Goal: Transaction & Acquisition: Purchase product/service

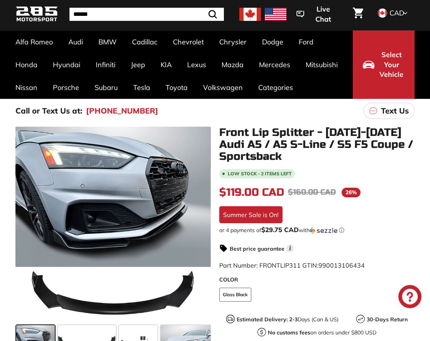
scroll to position [77, 0]
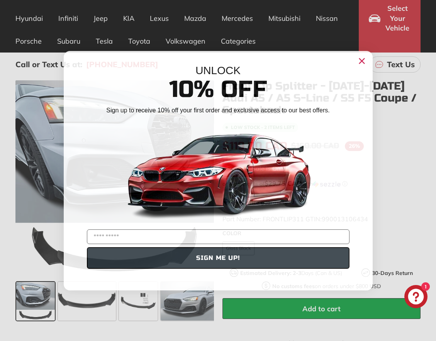
click at [359, 61] on circle "Close dialog" at bounding box center [362, 61] width 12 height 12
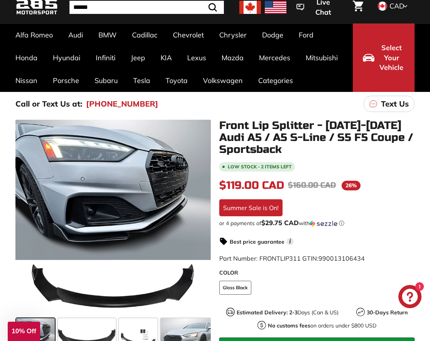
scroll to position [0, 0]
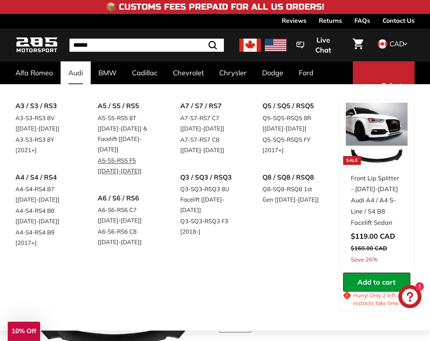
click at [125, 155] on link "A5-S5-RS5 F5 [[DATE]-[DATE]]" at bounding box center [128, 166] width 61 height 22
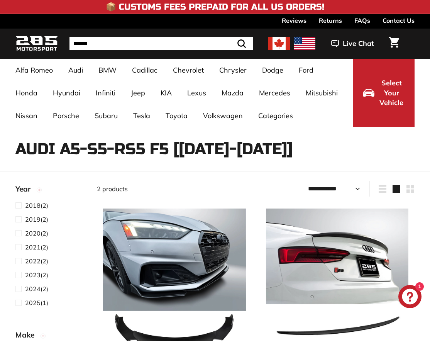
select select "**********"
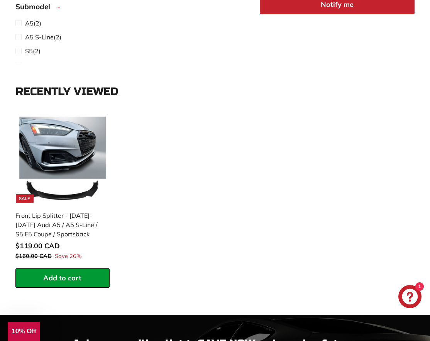
scroll to position [309, 0]
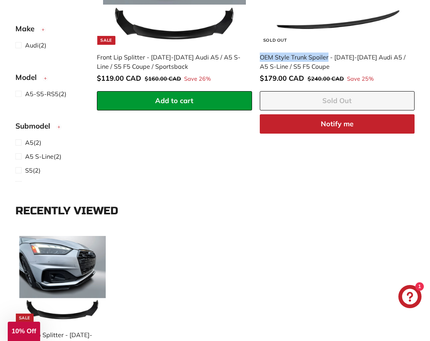
drag, startPoint x: 258, startPoint y: 56, endPoint x: 329, endPoint y: 60, distance: 70.4
click at [329, 60] on div "**********" at bounding box center [337, 16] width 163 height 241
copy div "OEM Style Trunk Spoiler"
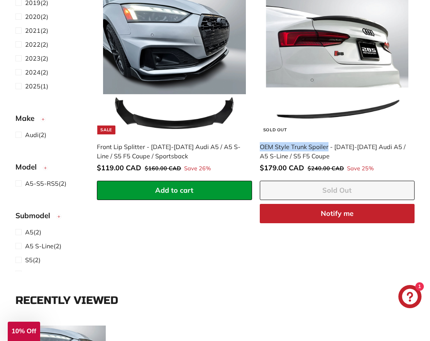
scroll to position [39, 0]
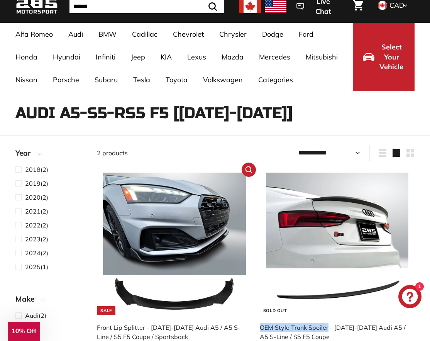
click at [180, 233] on img at bounding box center [174, 244] width 142 height 142
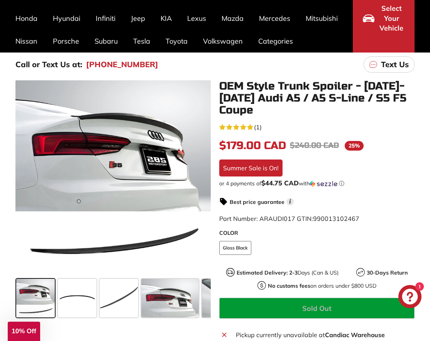
scroll to position [154, 0]
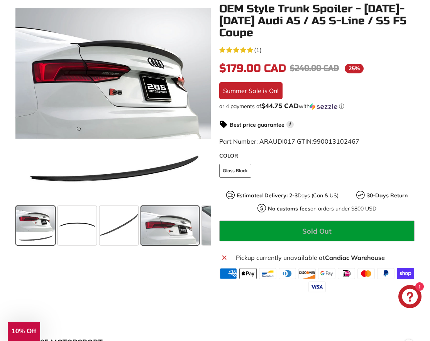
click at [166, 225] on span at bounding box center [170, 225] width 58 height 39
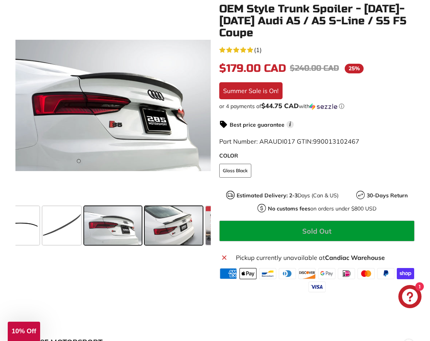
click at [191, 224] on span at bounding box center [174, 225] width 58 height 39
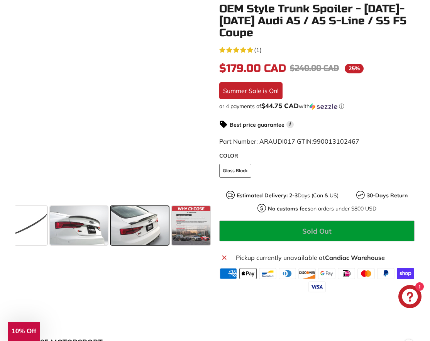
scroll to position [0, 92]
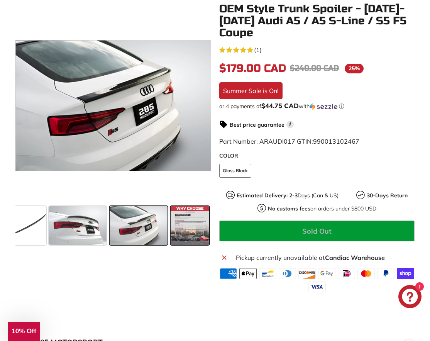
click at [198, 225] on span at bounding box center [190, 225] width 39 height 39
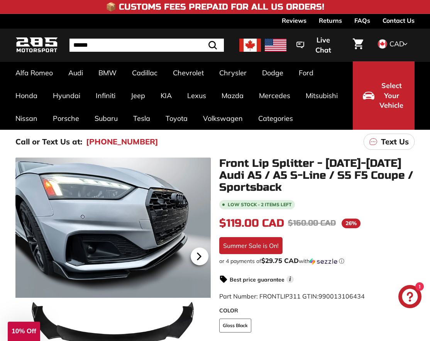
click at [198, 258] on icon at bounding box center [199, 256] width 3 height 7
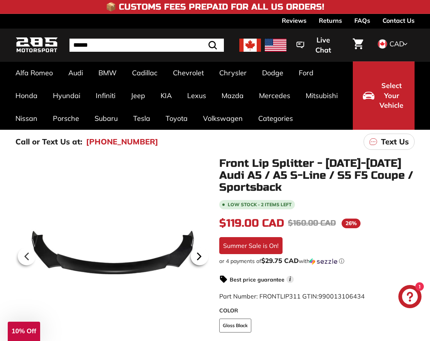
click at [198, 258] on icon at bounding box center [199, 256] width 3 height 7
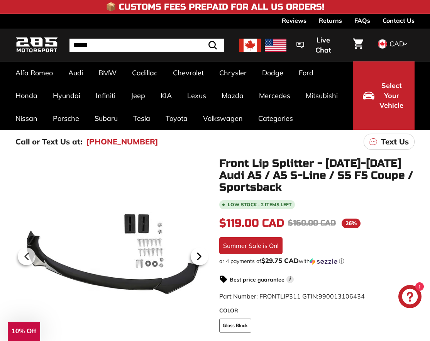
click at [198, 258] on icon at bounding box center [199, 256] width 3 height 7
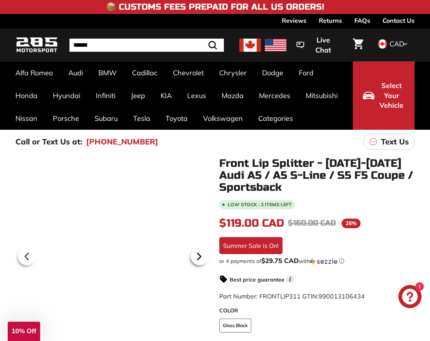
scroll to position [0, 76]
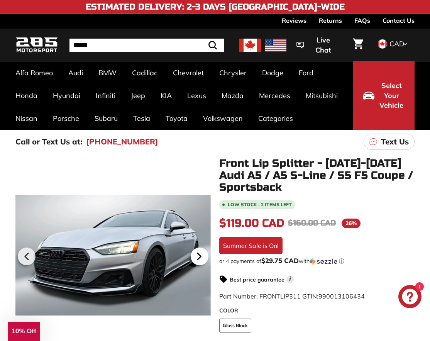
click at [198, 258] on icon at bounding box center [199, 256] width 3 height 7
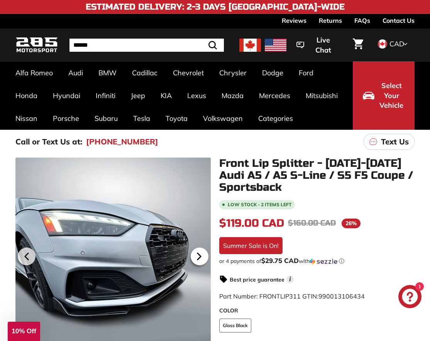
click at [198, 258] on icon at bounding box center [199, 256] width 3 height 7
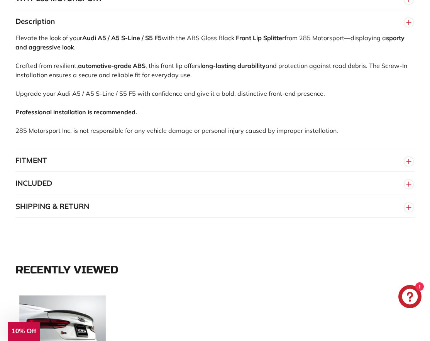
scroll to position [579, 0]
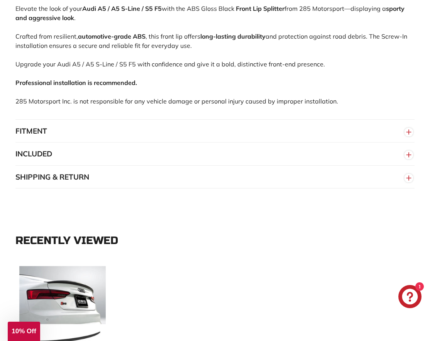
click at [259, 141] on button "FITMENT" at bounding box center [214, 131] width 399 height 23
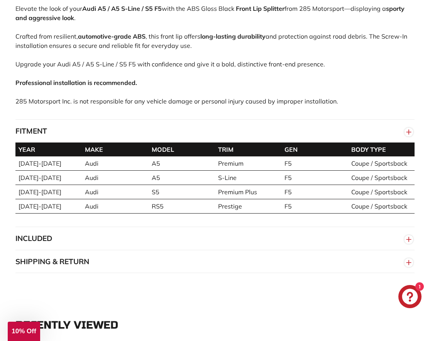
click at [259, 141] on button "FITMENT" at bounding box center [214, 131] width 399 height 23
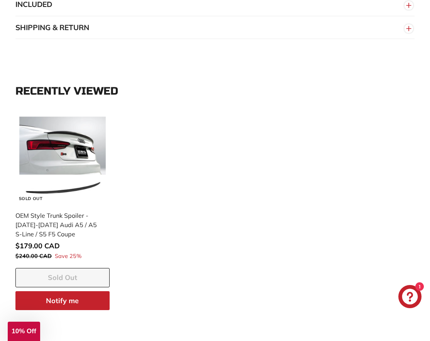
scroll to position [734, 0]
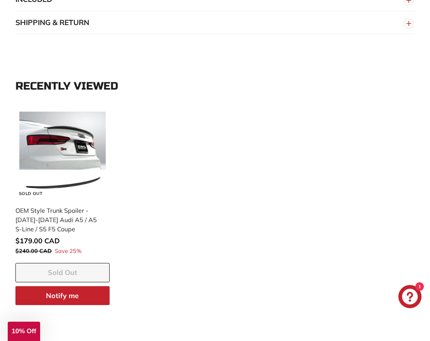
click at [191, 34] on button "SHIPPING & RETURN" at bounding box center [214, 22] width 399 height 23
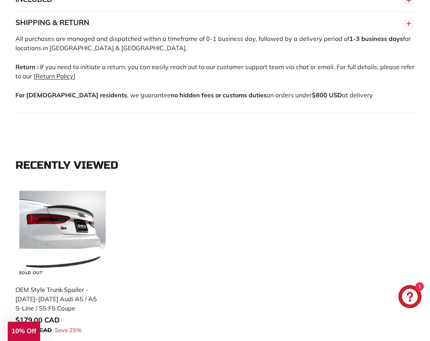
click at [180, 10] on button "INCLUDED" at bounding box center [214, -1] width 399 height 23
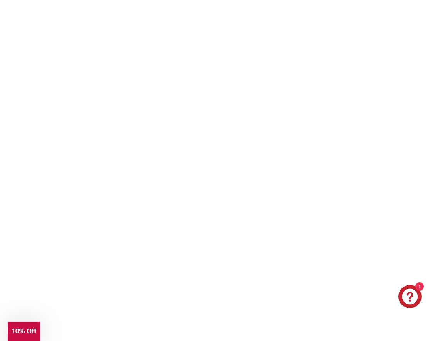
scroll to position [2703, 0]
